Goal: Information Seeking & Learning: Learn about a topic

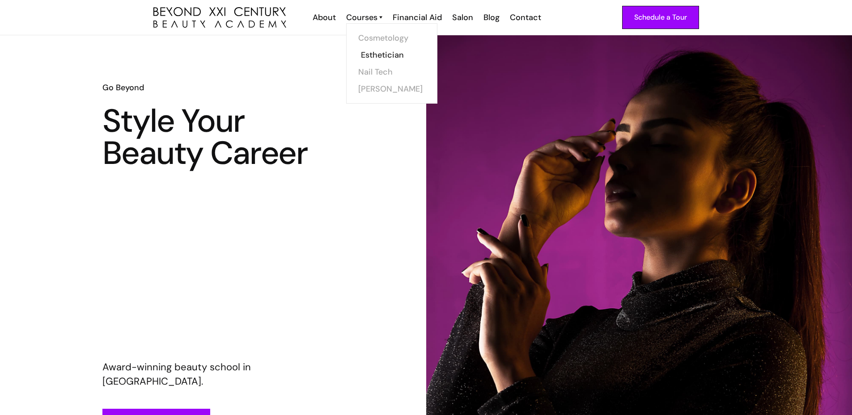
click at [364, 56] on link "Esthetician" at bounding box center [394, 55] width 67 height 17
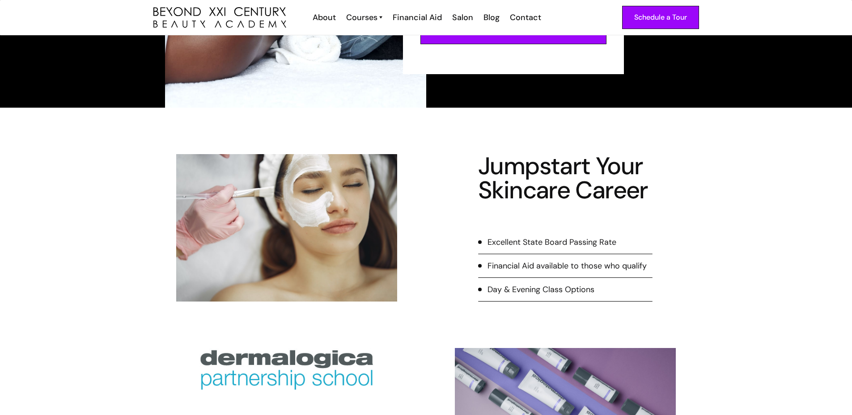
scroll to position [45, 0]
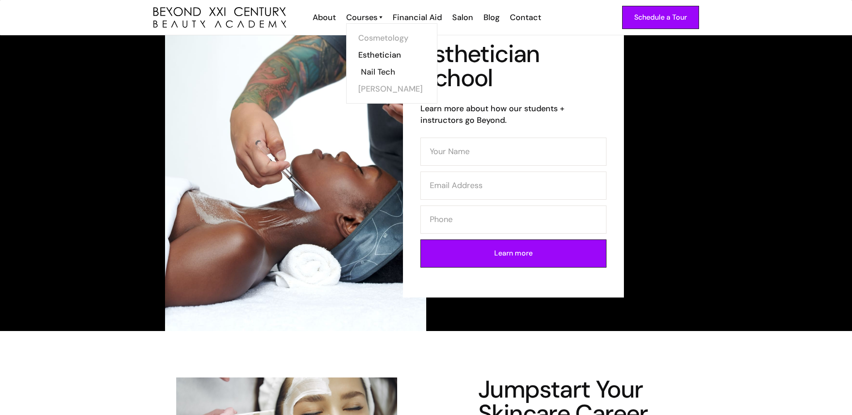
click at [376, 71] on link "Nail Tech" at bounding box center [394, 71] width 67 height 17
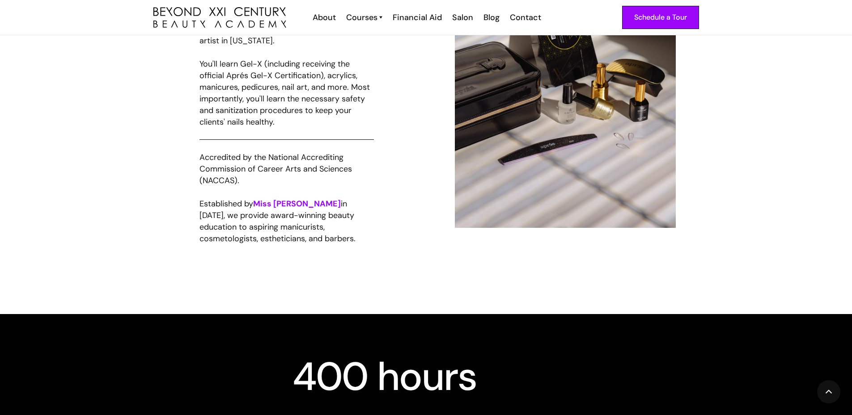
scroll to position [850, 0]
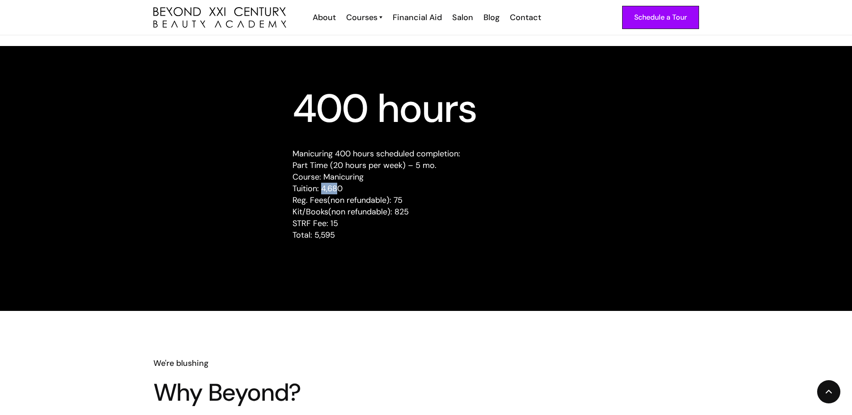
drag, startPoint x: 339, startPoint y: 189, endPoint x: 323, endPoint y: 193, distance: 17.0
click at [323, 193] on p "Manicuring 400 hours scheduled completion: Part Time (20 hours per week) – 5 mo…" at bounding box center [425, 194] width 267 height 93
click at [339, 193] on p "Manicuring 400 hours scheduled completion: Part Time (20 hours per week) – 5 mo…" at bounding box center [425, 194] width 267 height 93
click at [321, 206] on p "Manicuring 400 hours scheduled completion: Part Time (20 hours per week) – 5 mo…" at bounding box center [425, 194] width 267 height 93
drag, startPoint x: 334, startPoint y: 237, endPoint x: 279, endPoint y: 241, distance: 55.1
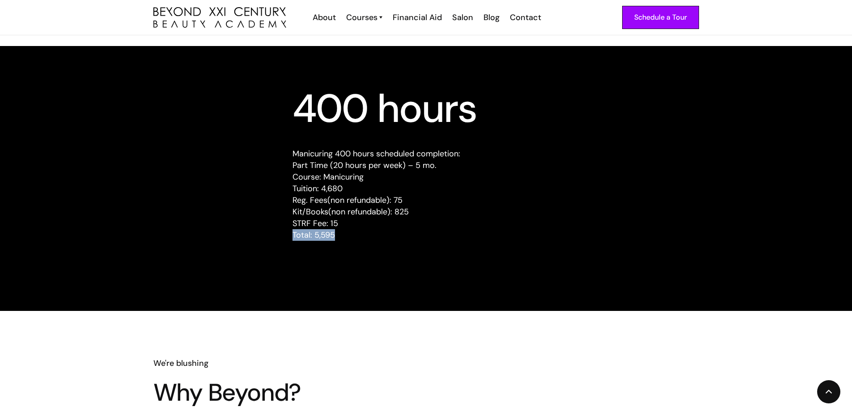
click at [279, 241] on div "400 hours Manicuring 400 hours scheduled completion: Part Time (20 hours per we…" at bounding box center [426, 173] width 569 height 161
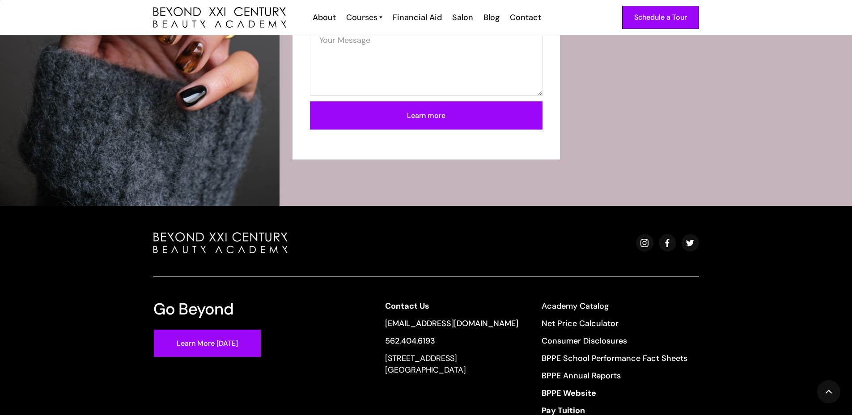
scroll to position [1744, 0]
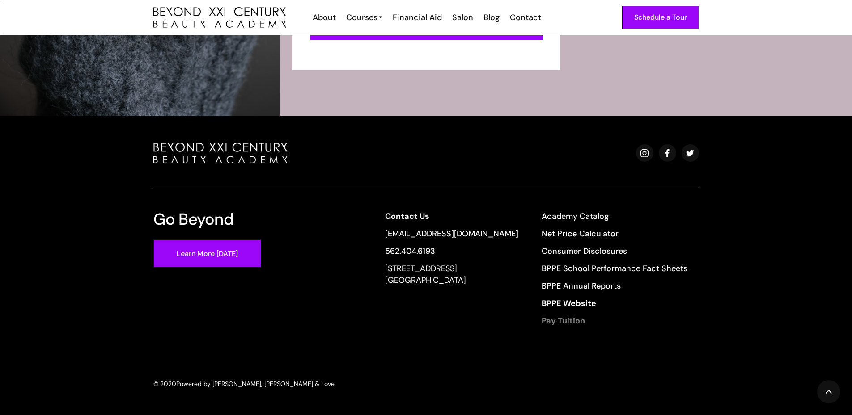
click at [560, 320] on strong "Pay Tuition" at bounding box center [563, 321] width 43 height 11
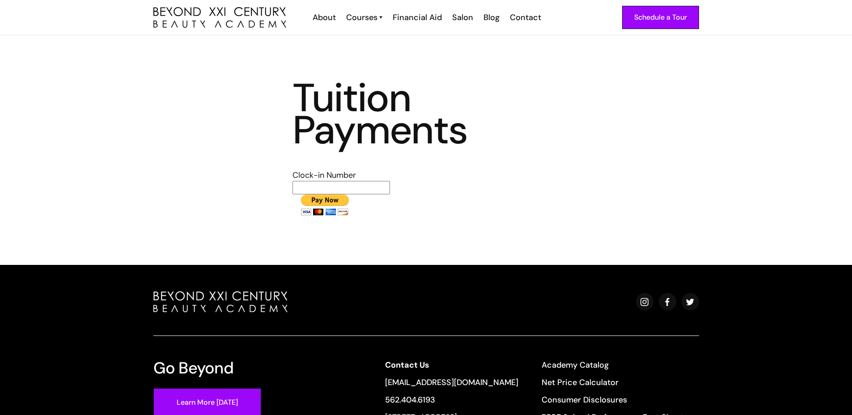
scroll to position [149, 0]
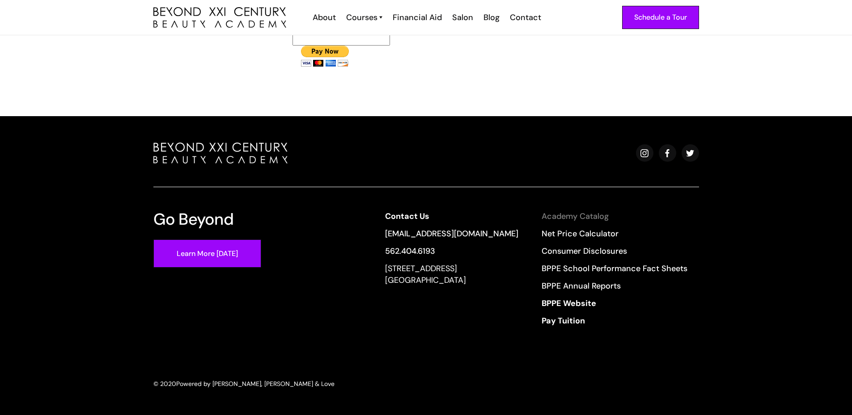
click at [544, 222] on link "Academy Catalog" at bounding box center [615, 217] width 146 height 12
